Goal: Task Accomplishment & Management: Manage account settings

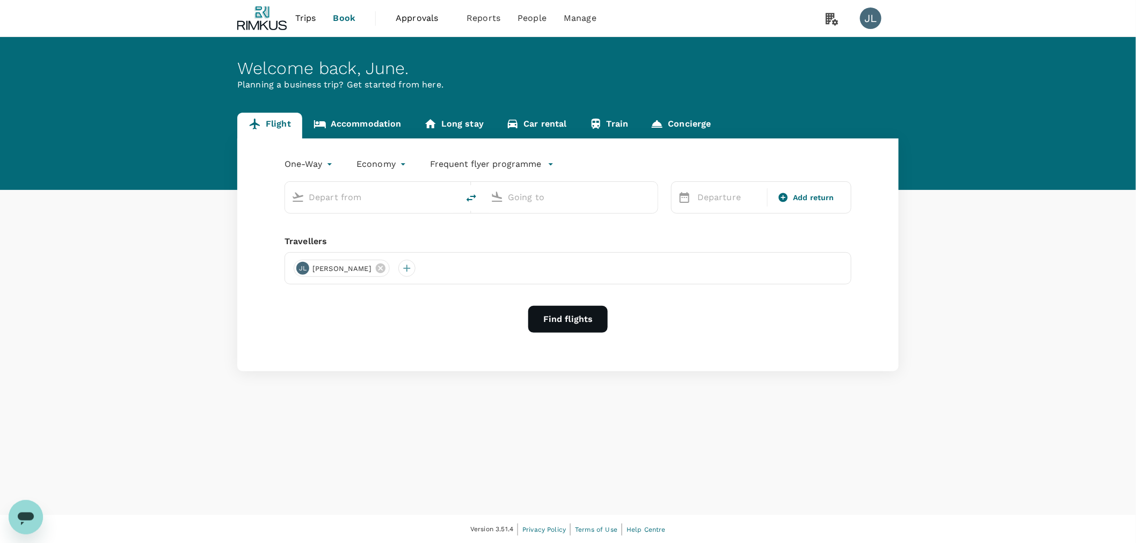
type input "roundtrip"
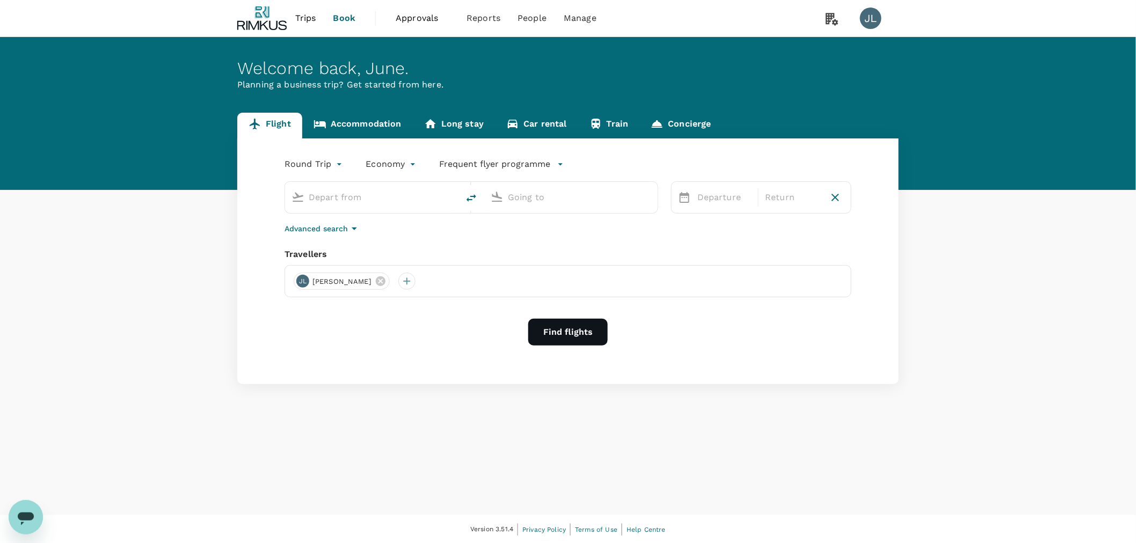
type input "Singapore Changi (SIN)"
type input "[GEOGRAPHIC_DATA], [GEOGRAPHIC_DATA] (any)"
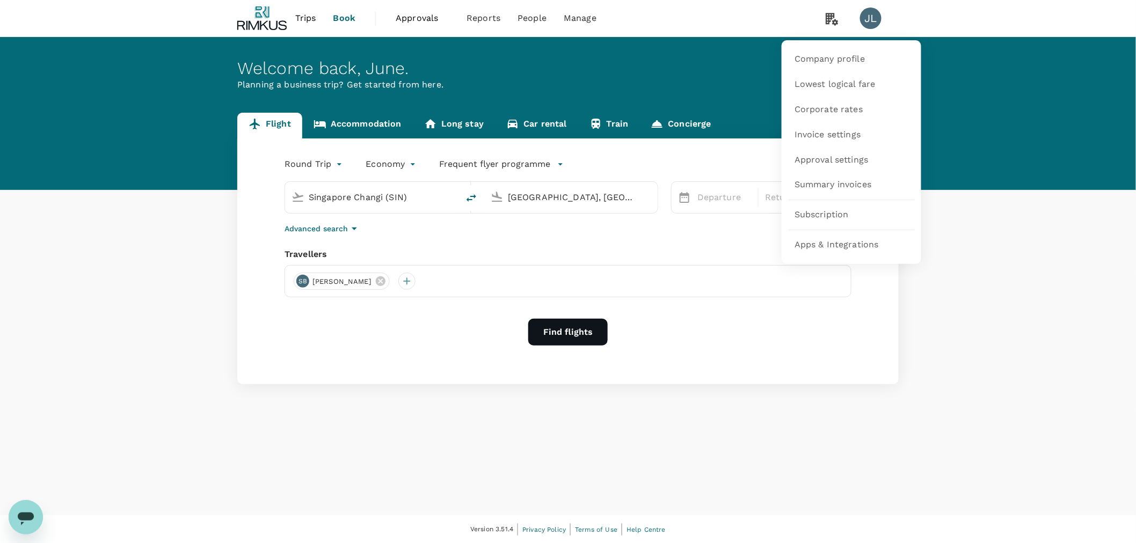
click at [833, 23] on icon at bounding box center [832, 19] width 12 height 12
click at [846, 209] on span "Subscription" at bounding box center [822, 215] width 54 height 12
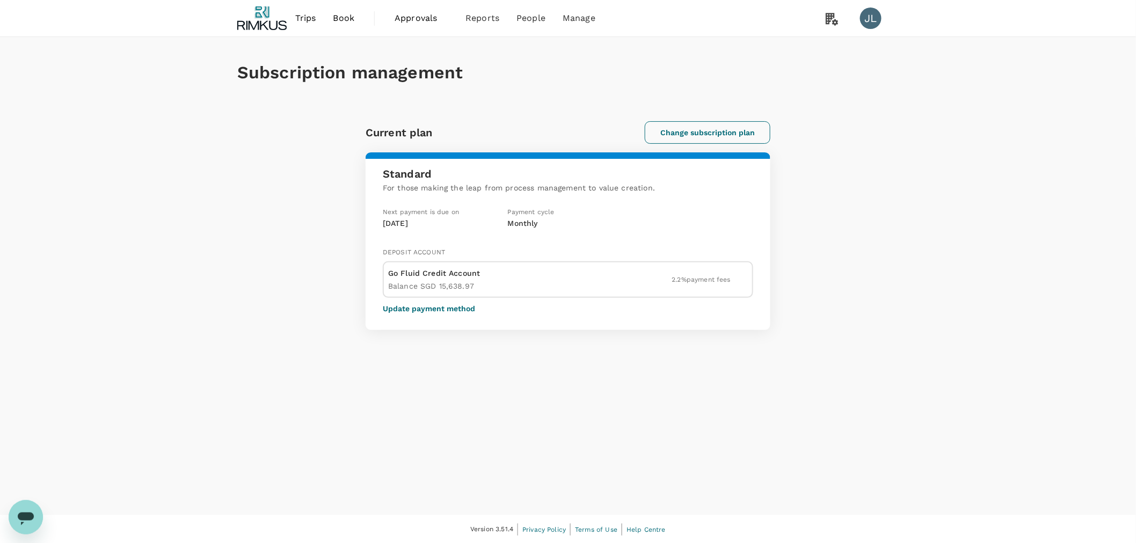
click at [717, 132] on button "Change subscription plan" at bounding box center [708, 132] width 126 height 23
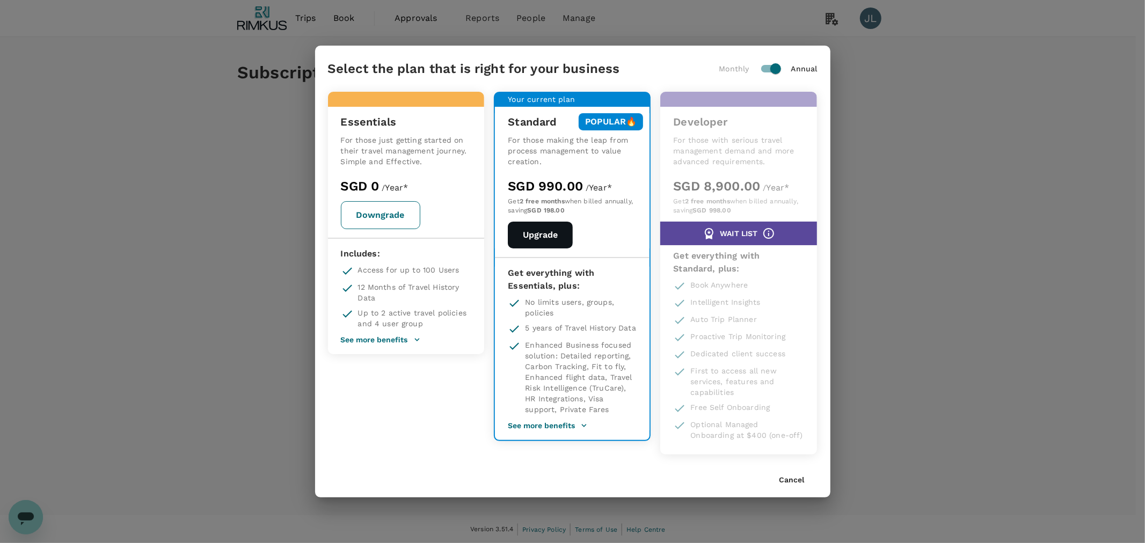
click at [393, 216] on button "Downgrade" at bounding box center [380, 215] width 79 height 28
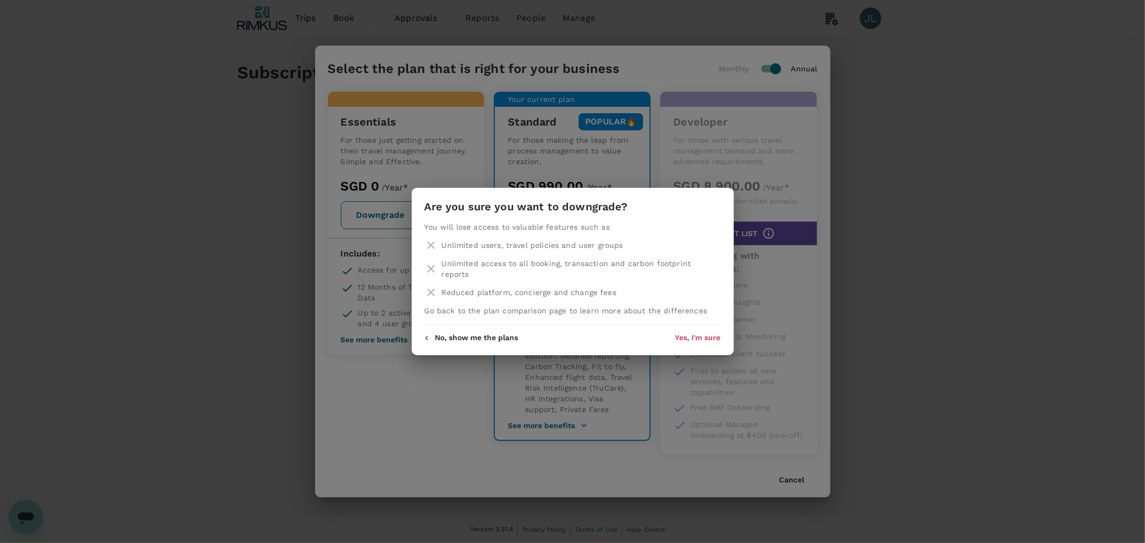
click at [695, 328] on div "No, show me the plans Yes, I'm sure" at bounding box center [573, 333] width 322 height 17
click at [693, 334] on button "Yes, I'm sure" at bounding box center [698, 338] width 46 height 9
